Goal: Use online tool/utility: Utilize a website feature to perform a specific function

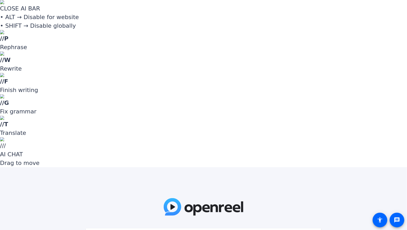
paste input "OmqYaX"
type input "OmqYaX"
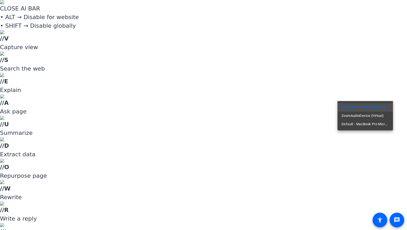
click at [364, 85] on div at bounding box center [203, 115] width 407 height 230
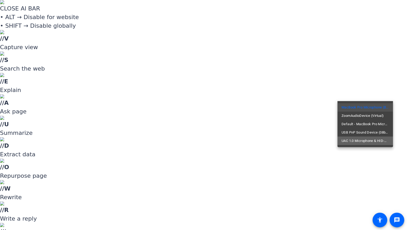
click at [380, 142] on span "UAC 1.0 Microphone & HID-Mediakey (0556:0001)" at bounding box center [365, 141] width 47 height 6
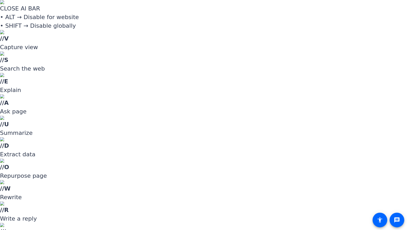
drag, startPoint x: 344, startPoint y: 129, endPoint x: 334, endPoint y: 121, distance: 12.3
type input "0.7"
drag, startPoint x: 381, startPoint y: 94, endPoint x: 381, endPoint y: 99, distance: 5.0
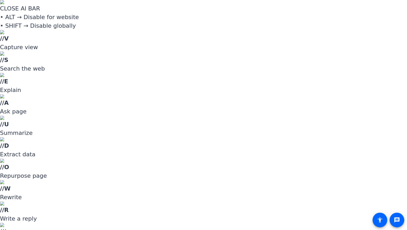
drag, startPoint x: 330, startPoint y: 127, endPoint x: 320, endPoint y: 129, distance: 10.3
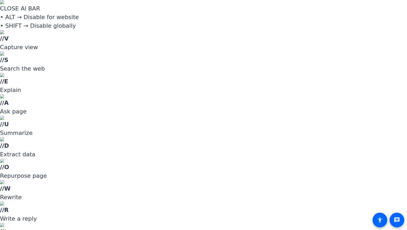
drag, startPoint x: 322, startPoint y: 129, endPoint x: 319, endPoint y: 130, distance: 2.9
type input "0.4"
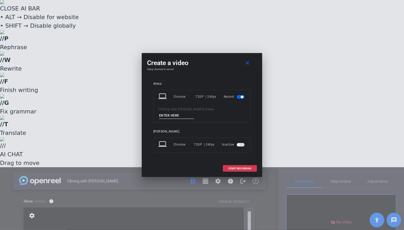
click at [189, 115] on input at bounding box center [176, 116] width 35 height 7
type input "Video 1"
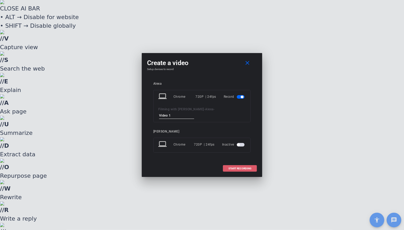
click at [250, 170] on span at bounding box center [240, 169] width 34 height 13
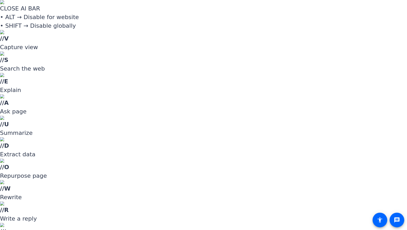
drag, startPoint x: 316, startPoint y: 134, endPoint x: 310, endPoint y: 134, distance: 6.3
type input "0.2"
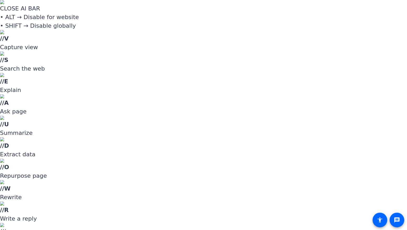
click at [251, 219] on div at bounding box center [203, 115] width 407 height 230
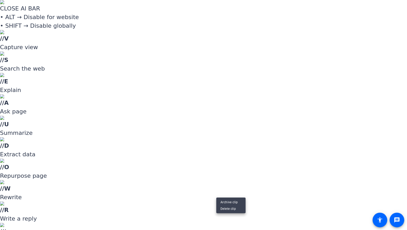
click at [260, 222] on div at bounding box center [203, 115] width 407 height 230
click at [268, 185] on div at bounding box center [203, 115] width 407 height 230
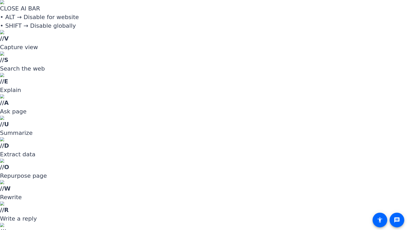
click at [260, 195] on div at bounding box center [203, 115] width 407 height 230
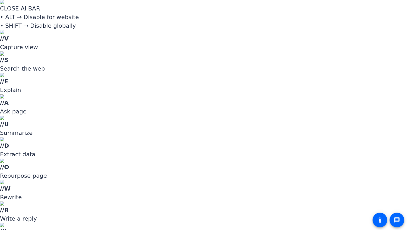
click at [260, 189] on div at bounding box center [203, 115] width 407 height 230
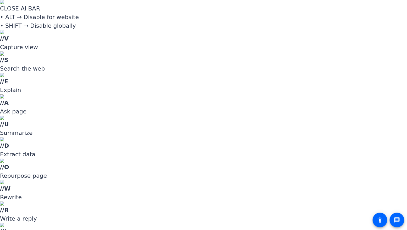
click at [257, 189] on div at bounding box center [203, 115] width 407 height 230
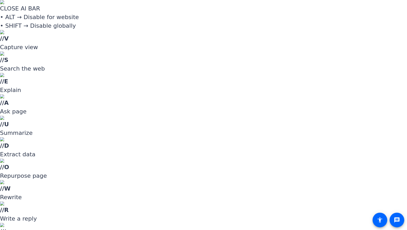
click at [258, 193] on div at bounding box center [203, 115] width 407 height 230
